Goal: Information Seeking & Learning: Learn about a topic

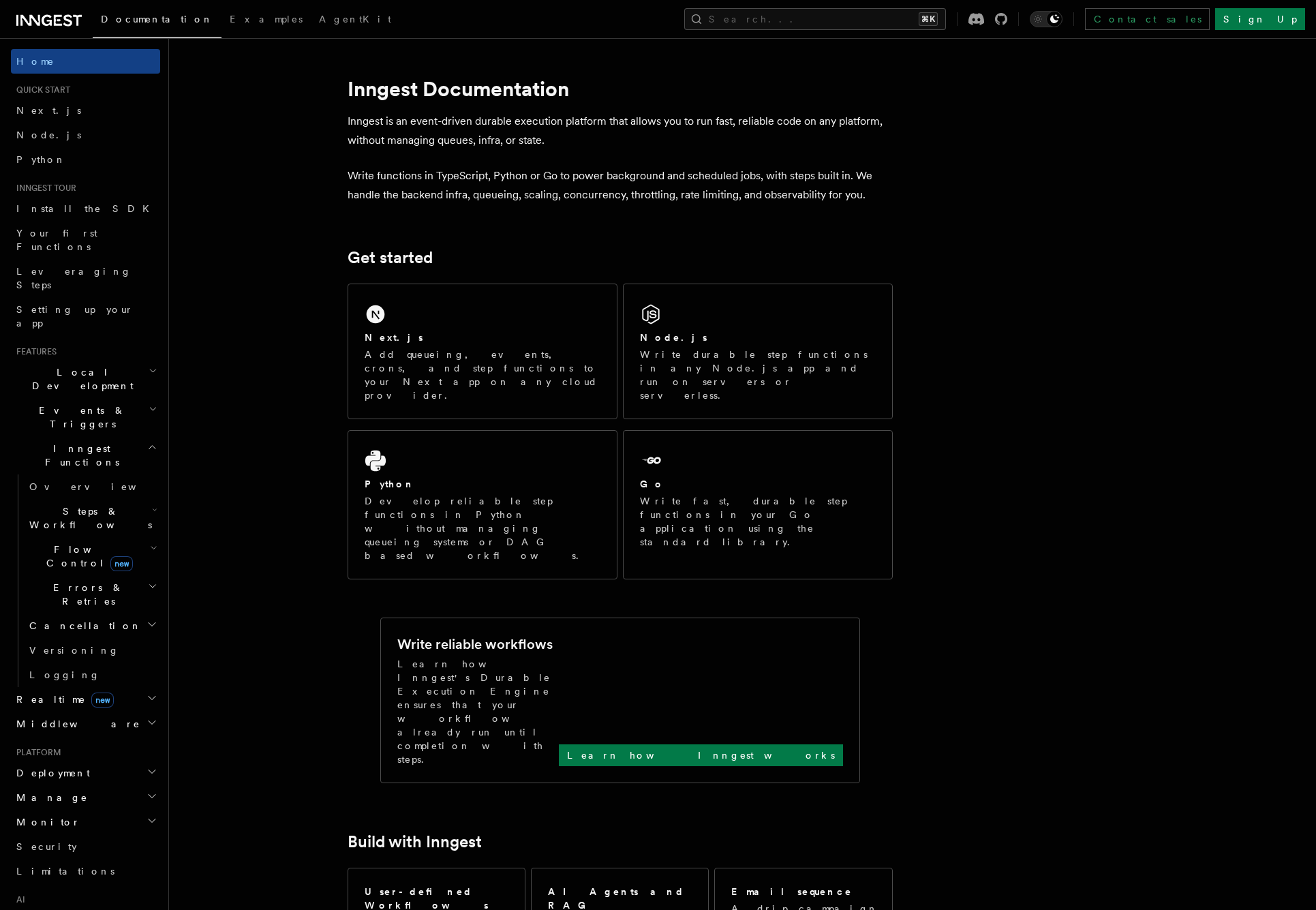
click at [52, 717] on span "Middleware" at bounding box center [76, 724] width 129 height 13
click at [58, 767] on span "Creating middleware" at bounding box center [87, 779] width 116 height 25
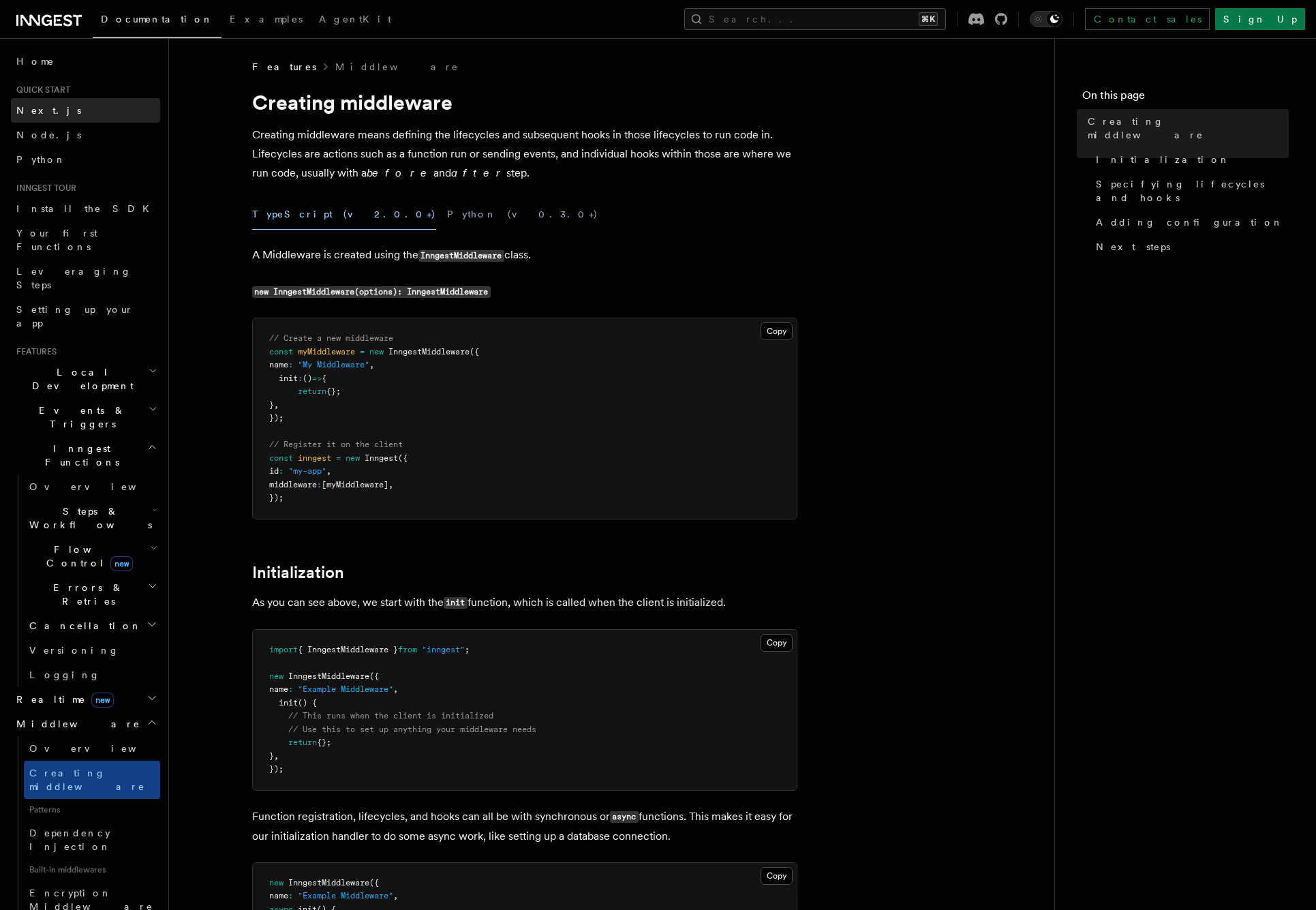
click at [39, 116] on span "Next.js" at bounding box center [48, 110] width 65 height 13
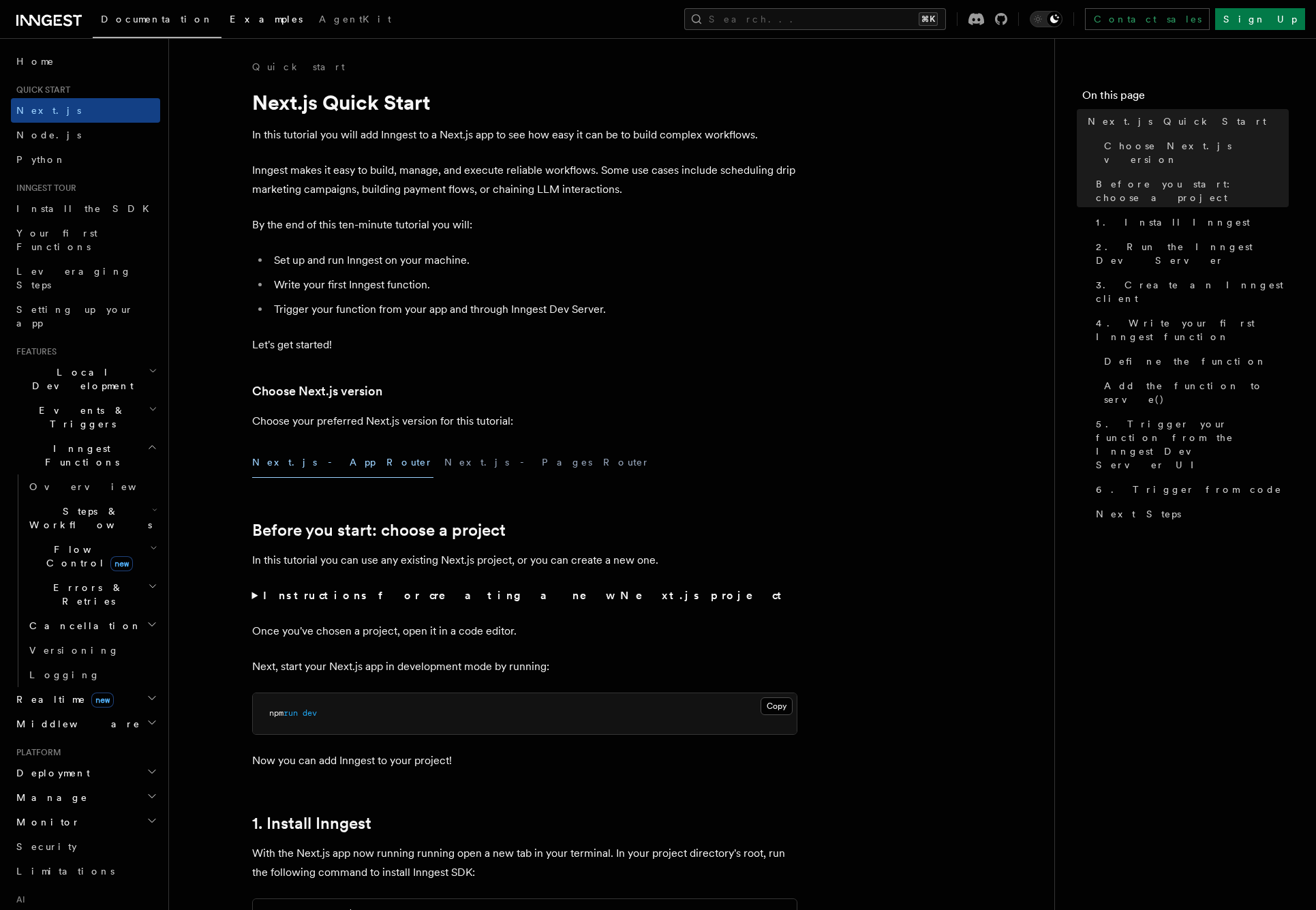
click at [229, 19] on span "Examples" at bounding box center [266, 19] width 73 height 11
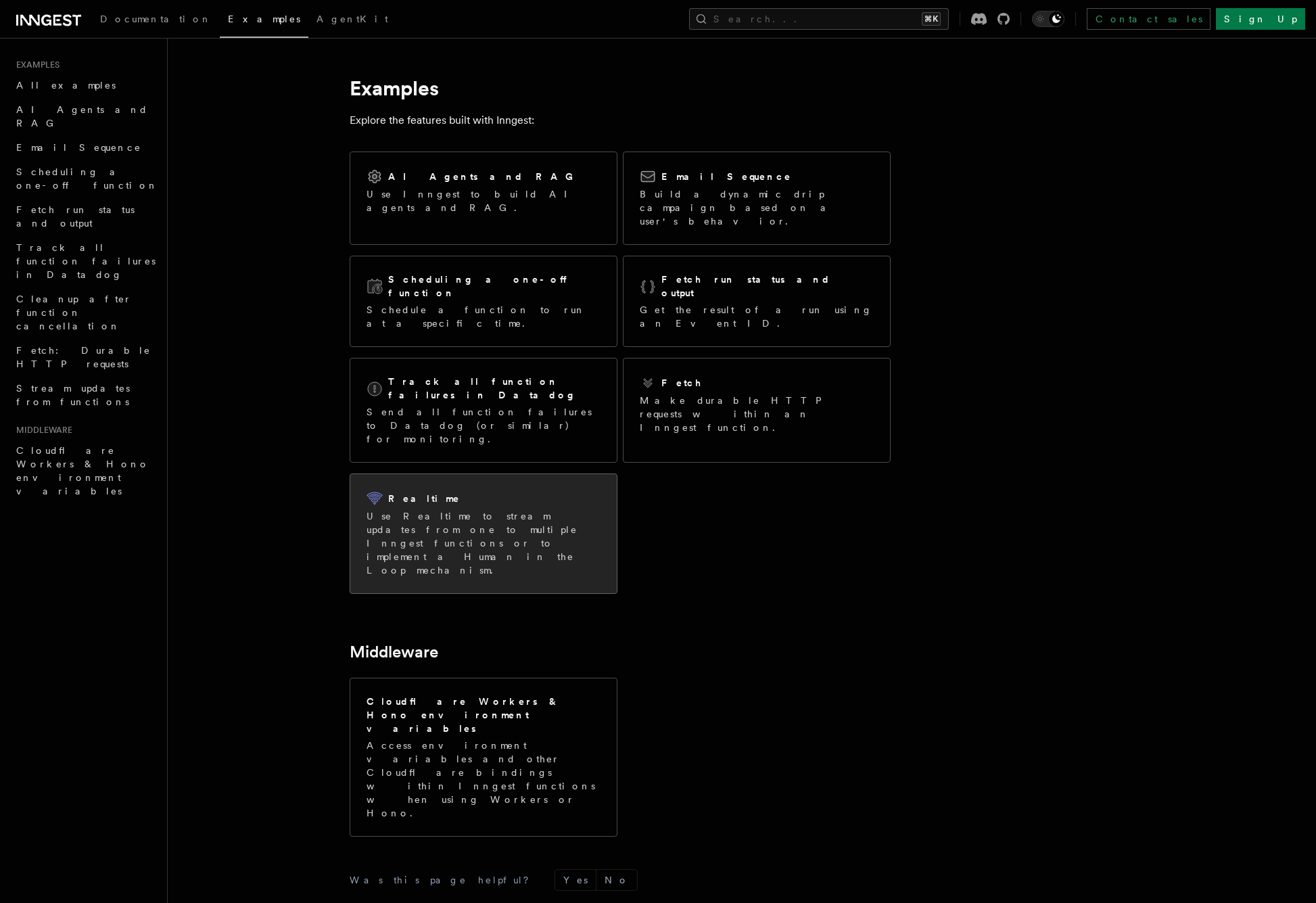
click at [490, 509] on p "Use Realtime to stream updates from one to multiple Inngest functions or to imp…" at bounding box center [483, 543] width 234 height 68
